Goal: Task Accomplishment & Management: Use online tool/utility

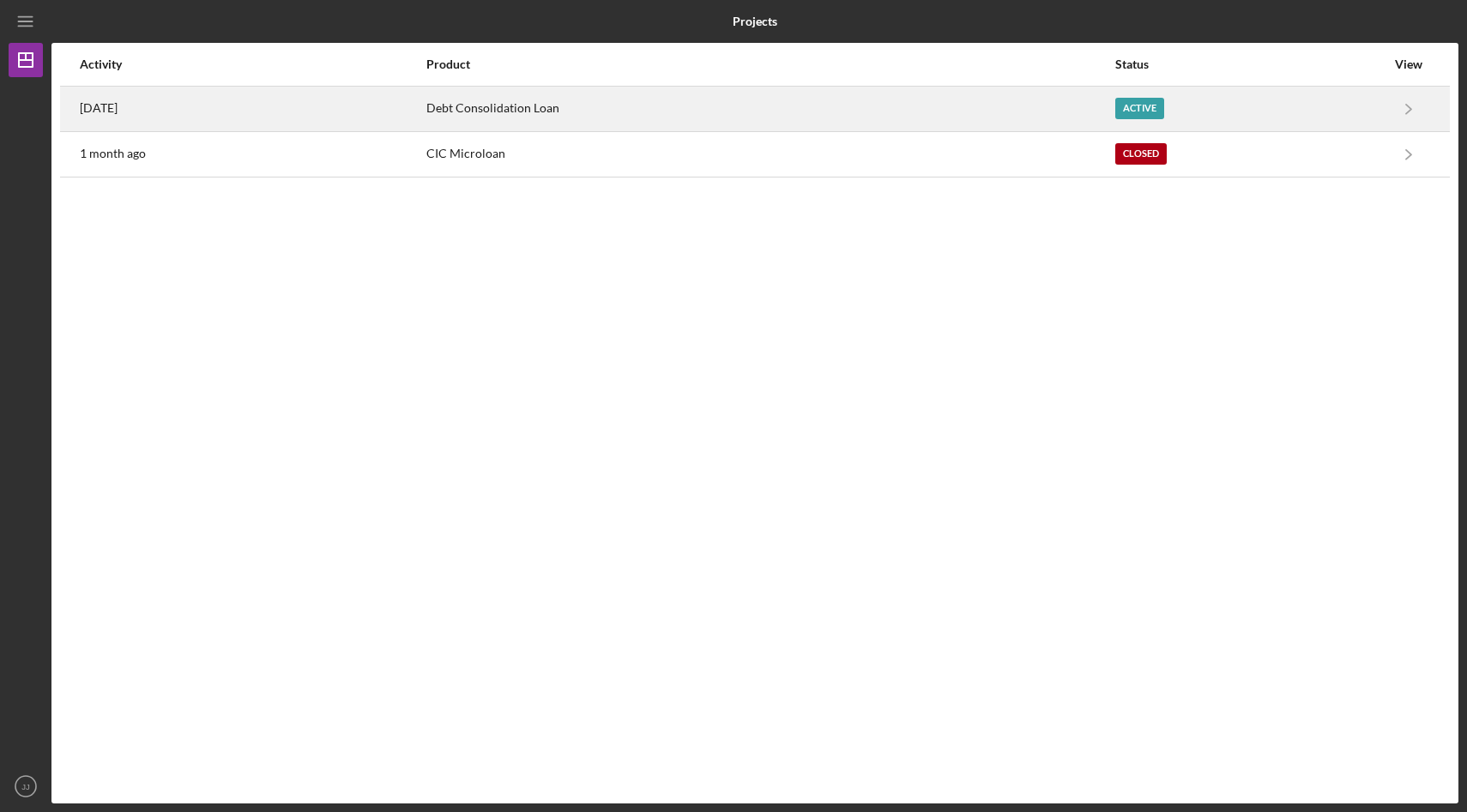
click at [534, 105] on div "Debt Consolidation Loan" at bounding box center [770, 109] width 687 height 43
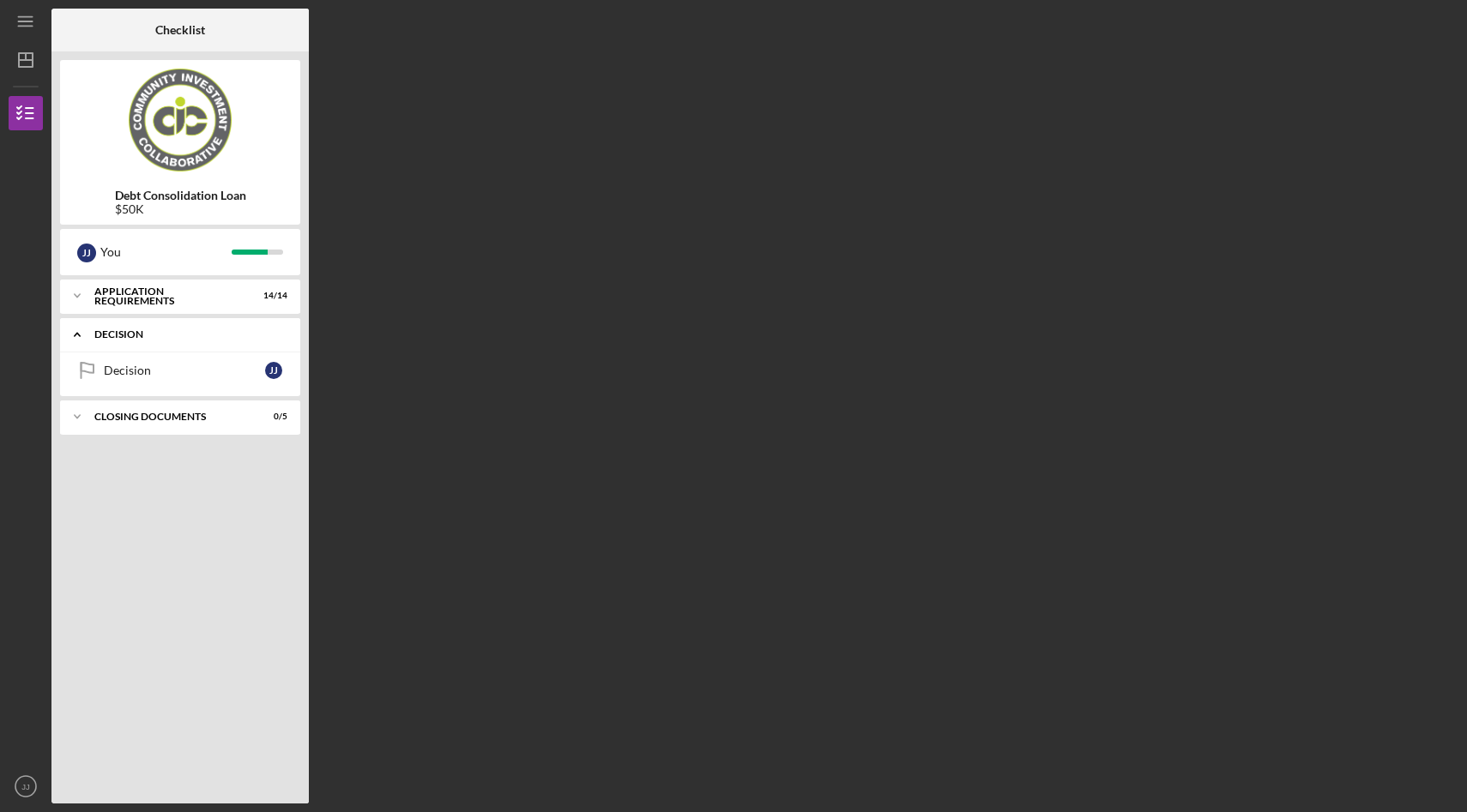
click at [206, 338] on div "Decision" at bounding box center [186, 334] width 185 height 10
click at [149, 378] on link "Decision Decision J J" at bounding box center [180, 371] width 223 height 34
